Goal: Complete application form

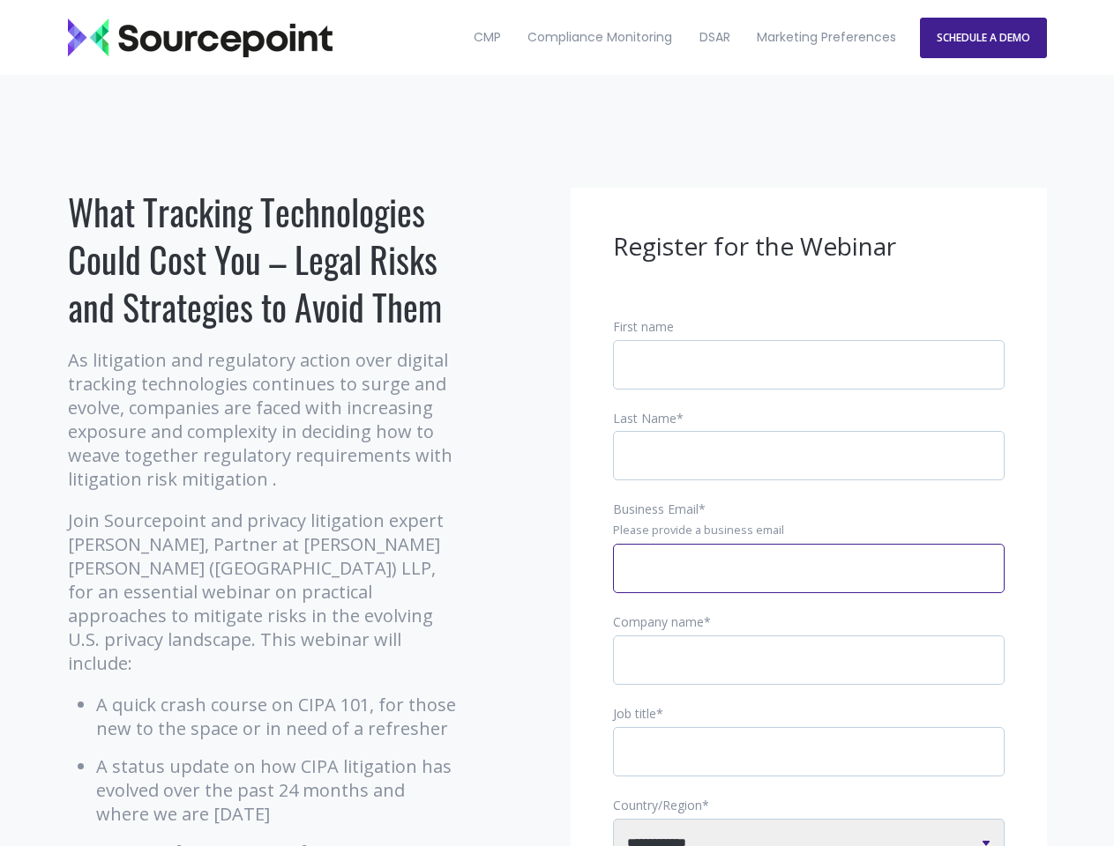
click at [809, 583] on input "Business Email *" at bounding box center [808, 568] width 391 height 49
